Goal: Use online tool/utility: Use online tool/utility

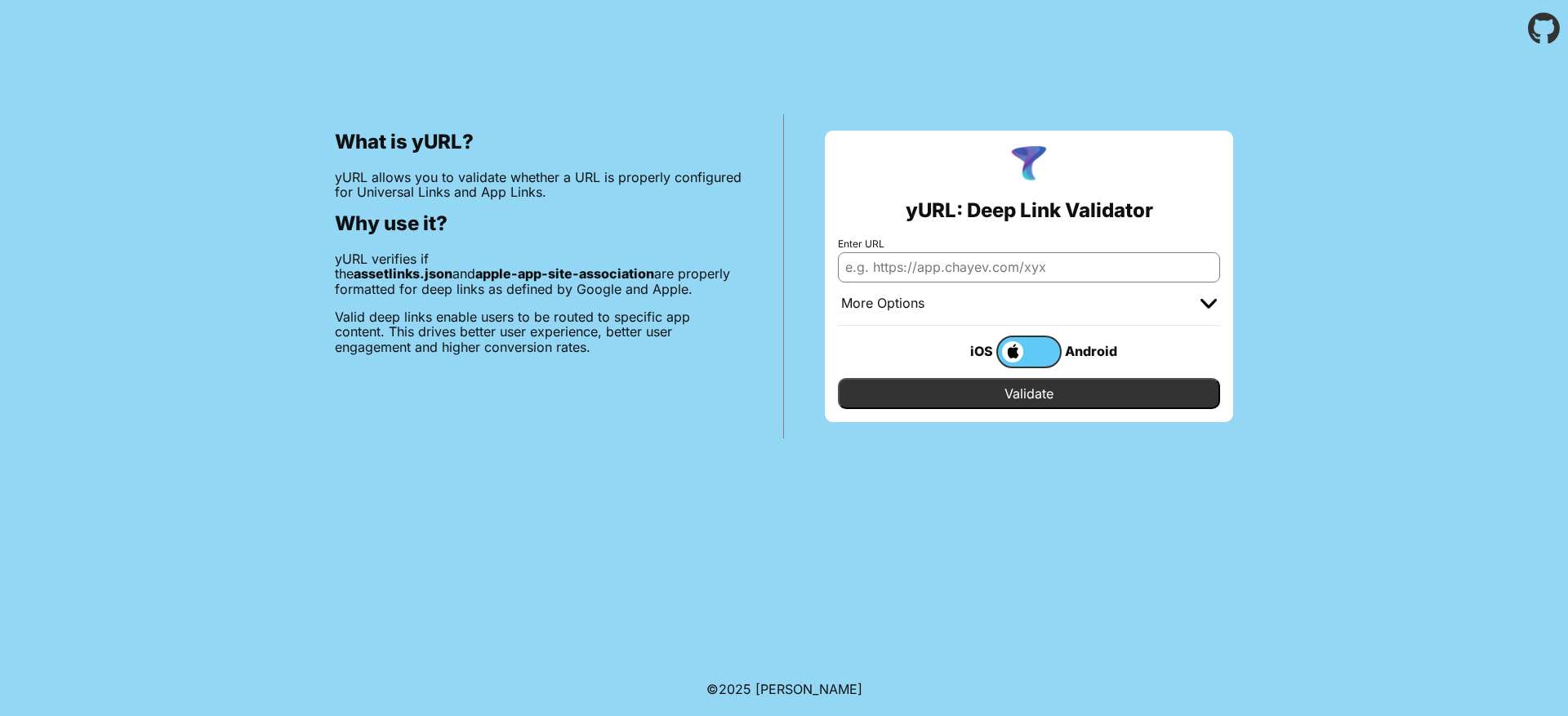
click at [1009, 268] on input "Enter URL" at bounding box center [1029, 267] width 382 height 29
click at [878, 277] on input "Enter URL" at bounding box center [1029, 267] width 382 height 29
paste input "[URL][DOMAIN_NAME]"
type input "[URL][DOMAIN_NAME]"
click at [927, 219] on h2 "yURL: Deep Link Validator" at bounding box center [1029, 210] width 248 height 23
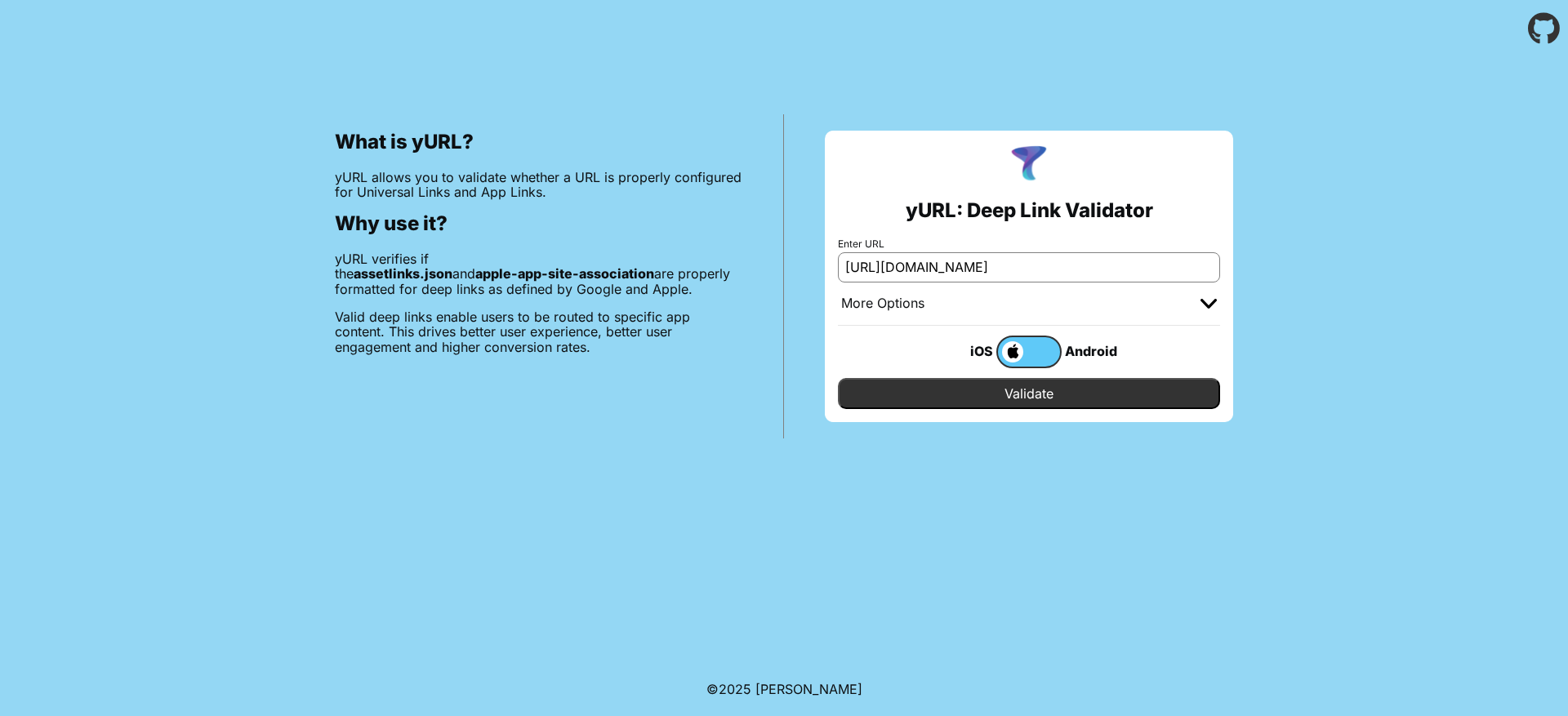
click at [1020, 396] on input "Validate" at bounding box center [1029, 393] width 382 height 31
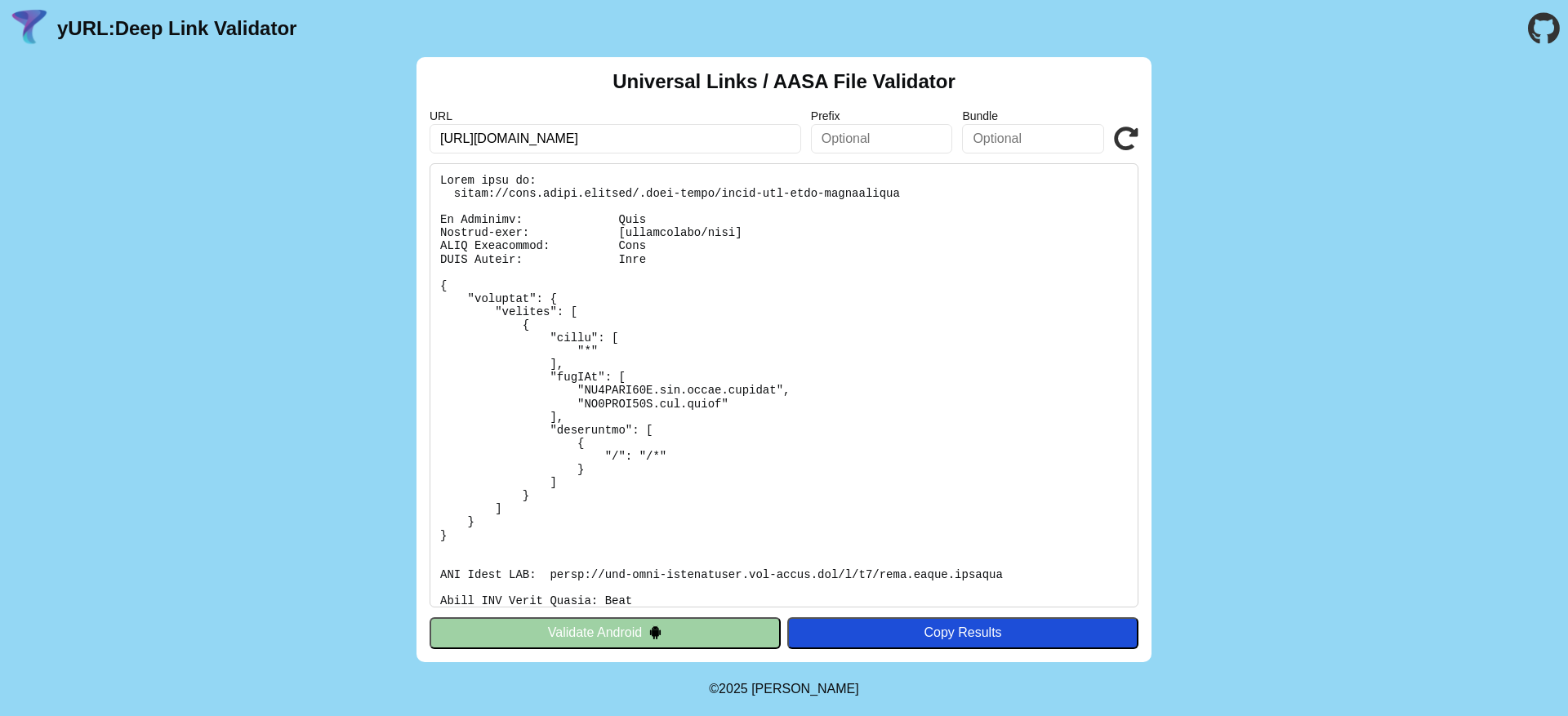
click at [1267, 95] on div "Universal Links / AASA File Validator URL https://link.bleap.finance Prefix Bun…" at bounding box center [784, 360] width 1568 height 606
click at [912, 73] on h2 "Universal Links / AASA File Validator" at bounding box center [784, 81] width 343 height 23
